Goal: Transaction & Acquisition: Download file/media

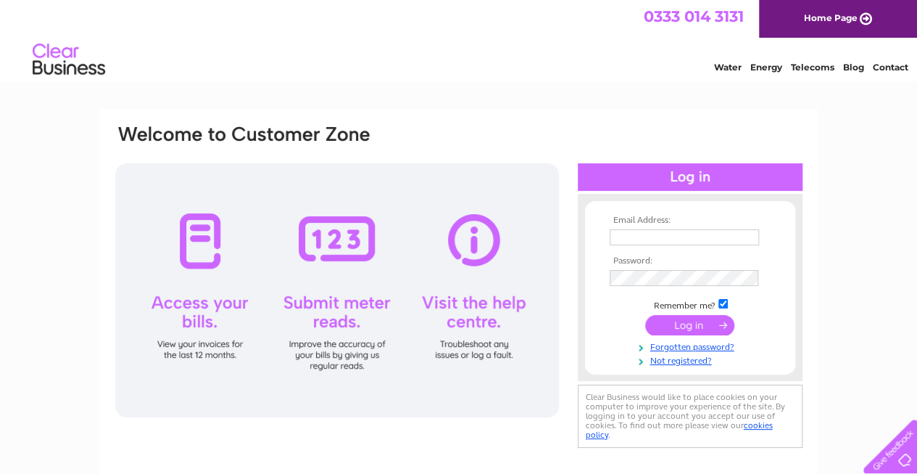
type input "andyripr@gmail.com"
click at [671, 320] on input "submit" at bounding box center [689, 325] width 89 height 20
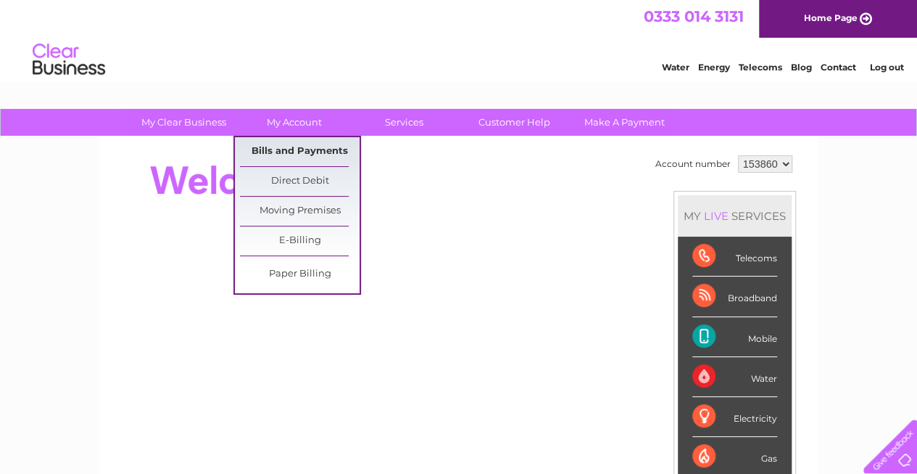
click at [305, 151] on link "Bills and Payments" at bounding box center [300, 151] width 120 height 29
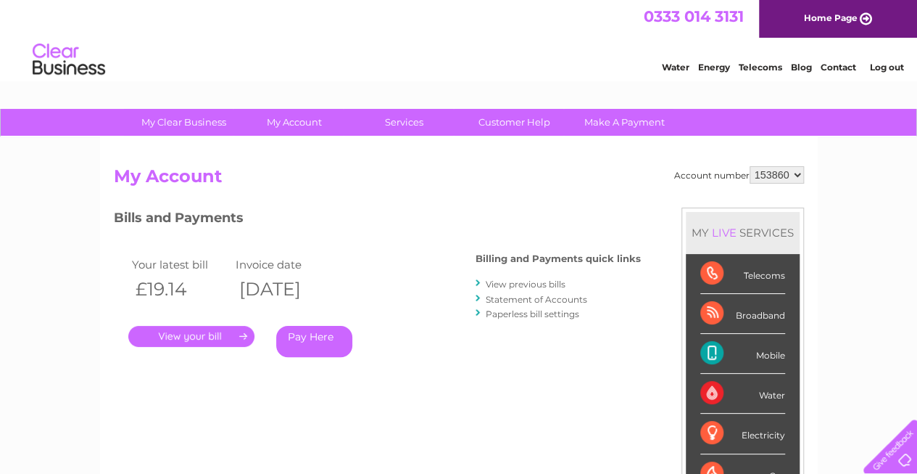
click at [498, 284] on link "View previous bills" at bounding box center [526, 284] width 80 height 11
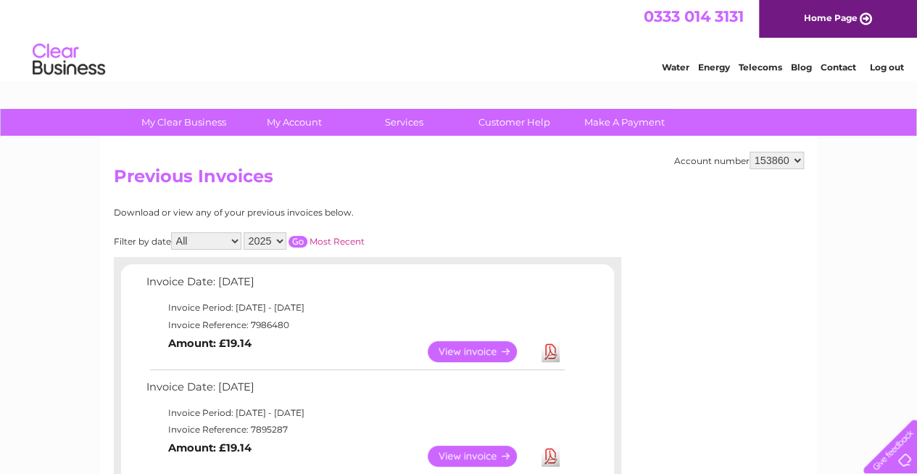
click at [496, 355] on link "View" at bounding box center [481, 351] width 107 height 21
click at [550, 355] on link "Download" at bounding box center [551, 351] width 18 height 21
click at [882, 68] on link "Log out" at bounding box center [887, 67] width 34 height 11
